Goal: Transaction & Acquisition: Purchase product/service

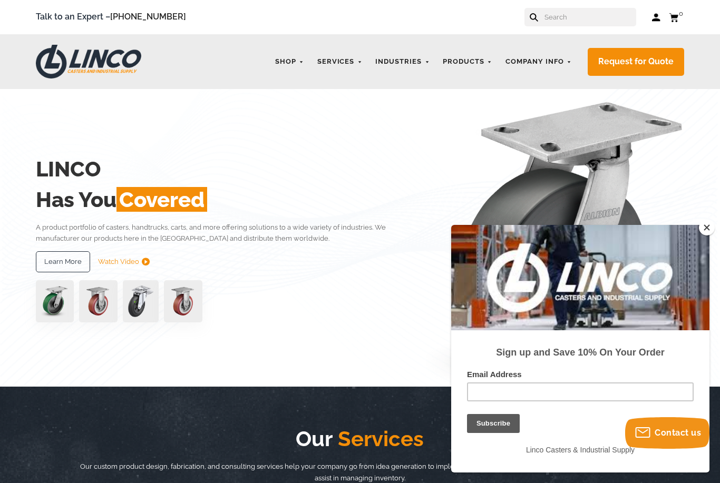
click at [708, 237] on div at bounding box center [580, 277] width 258 height 105
click at [702, 224] on button "Close" at bounding box center [707, 228] width 16 height 16
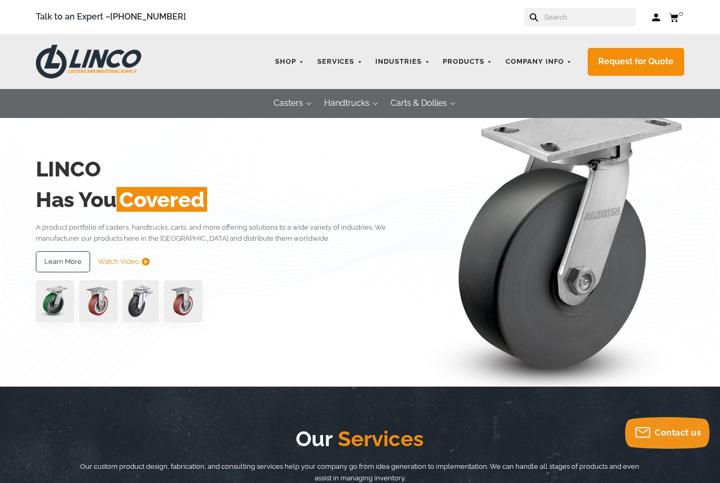
click at [0, 0] on link "See All" at bounding box center [0, 0] width 0 height 0
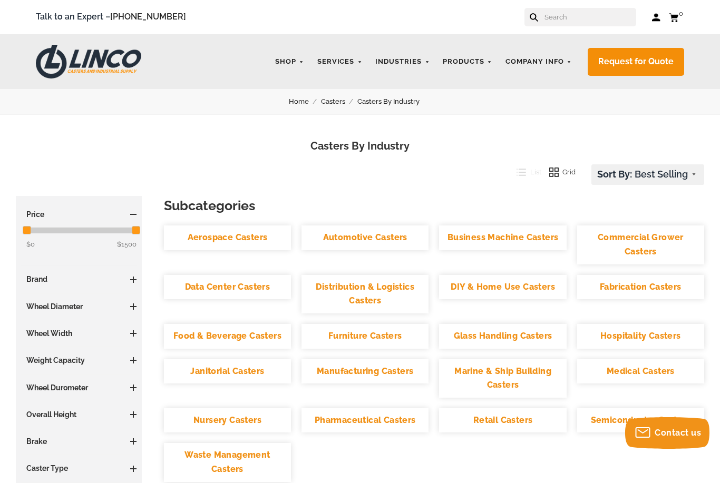
click at [384, 335] on link "Furniture Casters" at bounding box center [365, 336] width 127 height 25
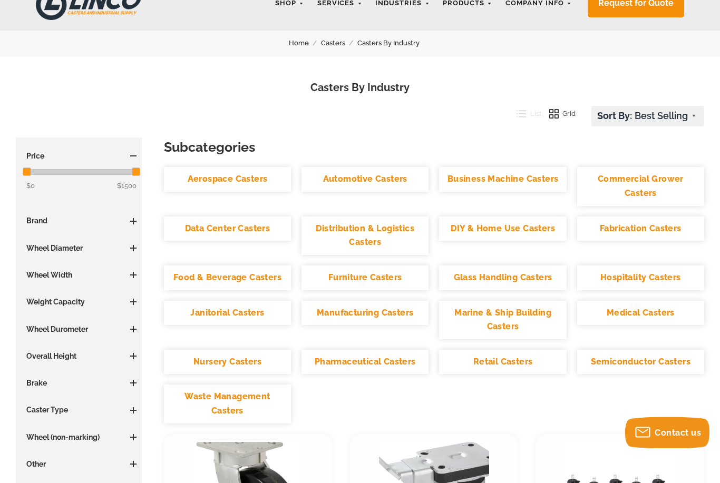
scroll to position [61, 0]
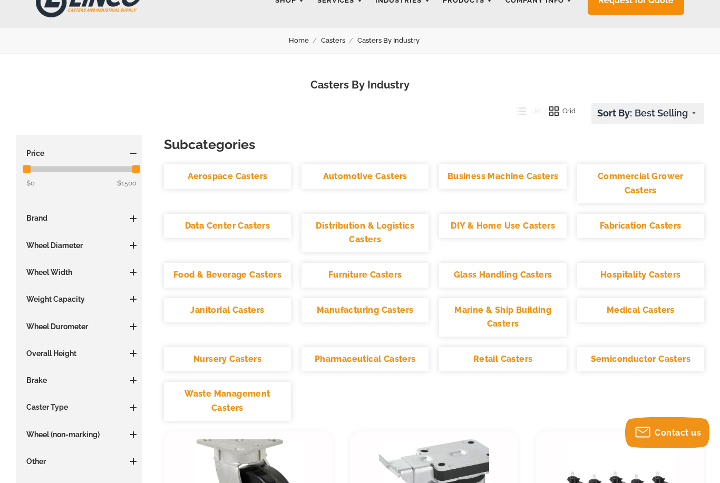
click at [54, 409] on h3 "Caster Type" at bounding box center [78, 408] width 115 height 11
click at [41, 411] on h3 "Caster Type" at bounding box center [78, 408] width 115 height 11
click at [388, 276] on link "Furniture Casters" at bounding box center [365, 276] width 127 height 25
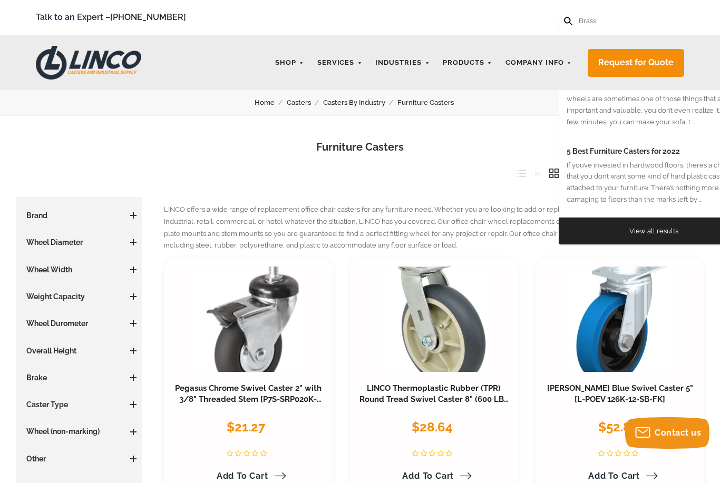
type input "Brass"
click at [567, 21] on button at bounding box center [567, 20] width 7 height 7
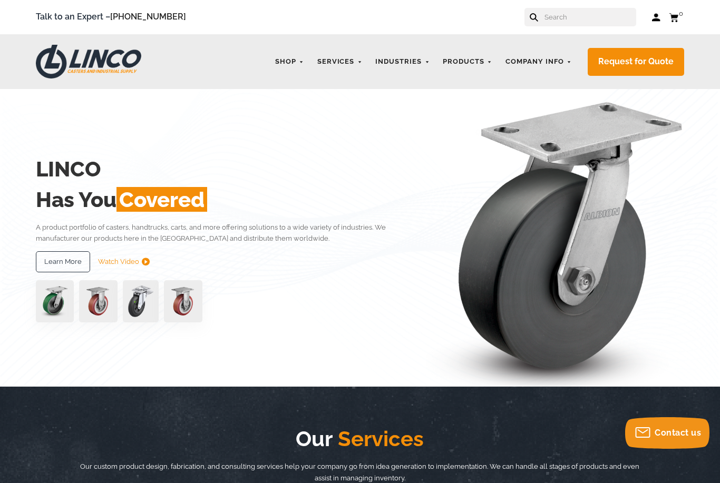
click at [0, 0] on link "CASTERS" at bounding box center [0, 0] width 0 height 0
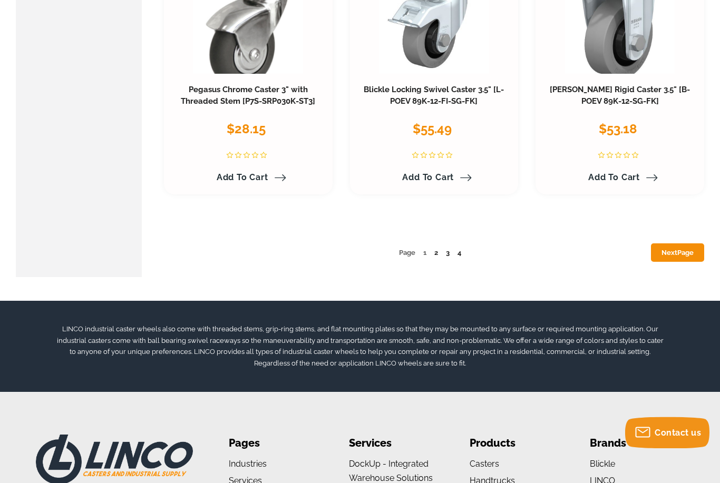
scroll to position [5178, 0]
click at [677, 249] on span "Page" at bounding box center [685, 253] width 16 height 8
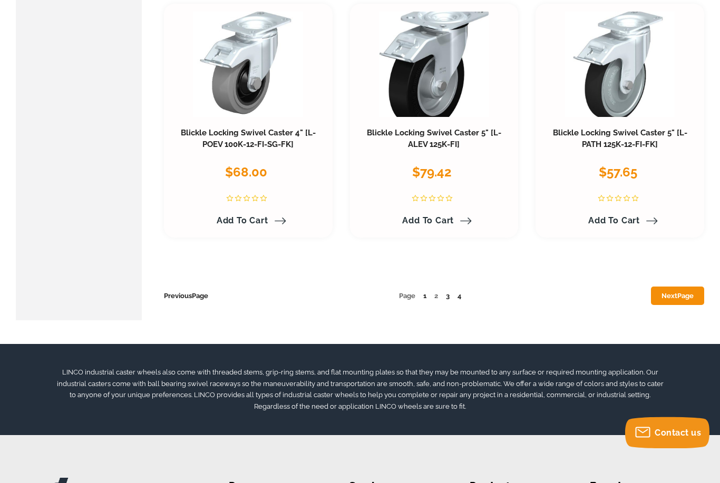
scroll to position [5136, 0]
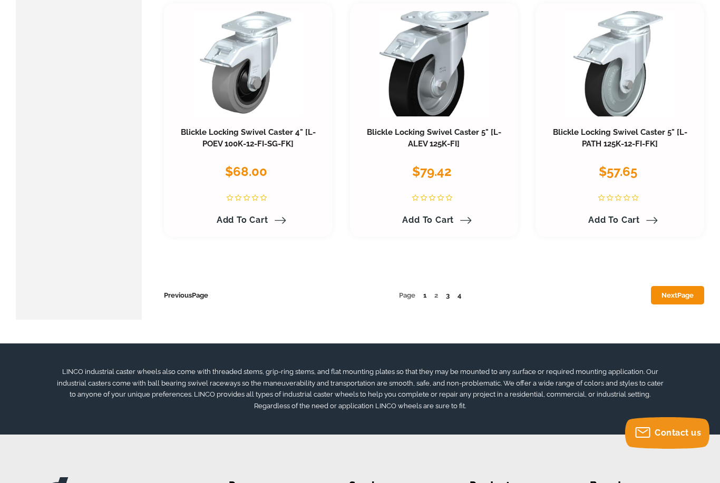
click at [672, 286] on link "Next Page" at bounding box center [677, 295] width 53 height 18
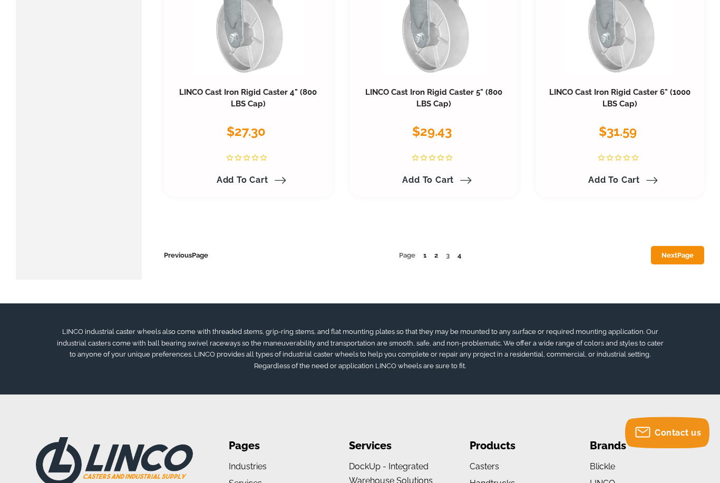
scroll to position [5176, 0]
click at [675, 246] on link "Next Page" at bounding box center [677, 255] width 53 height 18
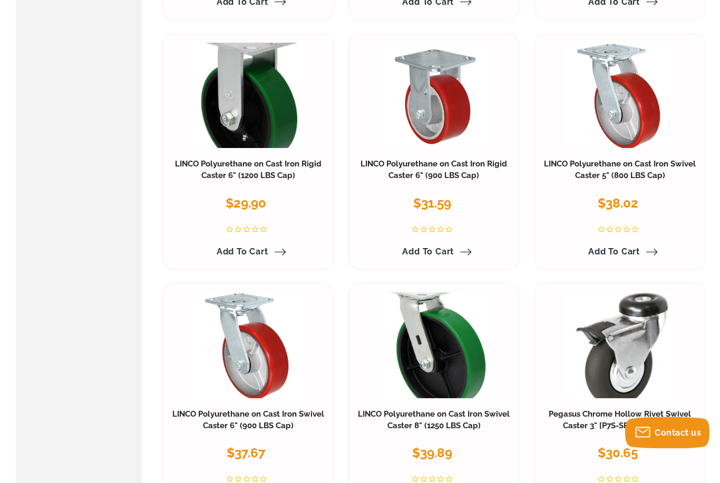
scroll to position [2082, 0]
